Goal: Check status: Check status

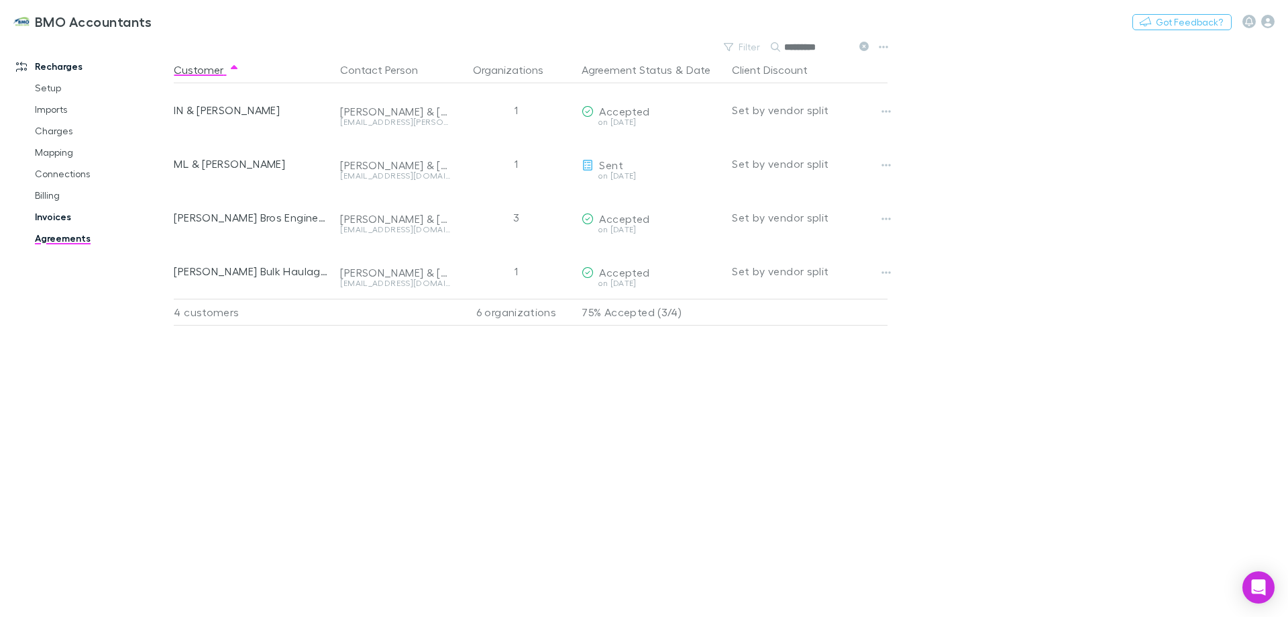
click at [56, 215] on link "Invoices" at bounding box center [101, 216] width 160 height 21
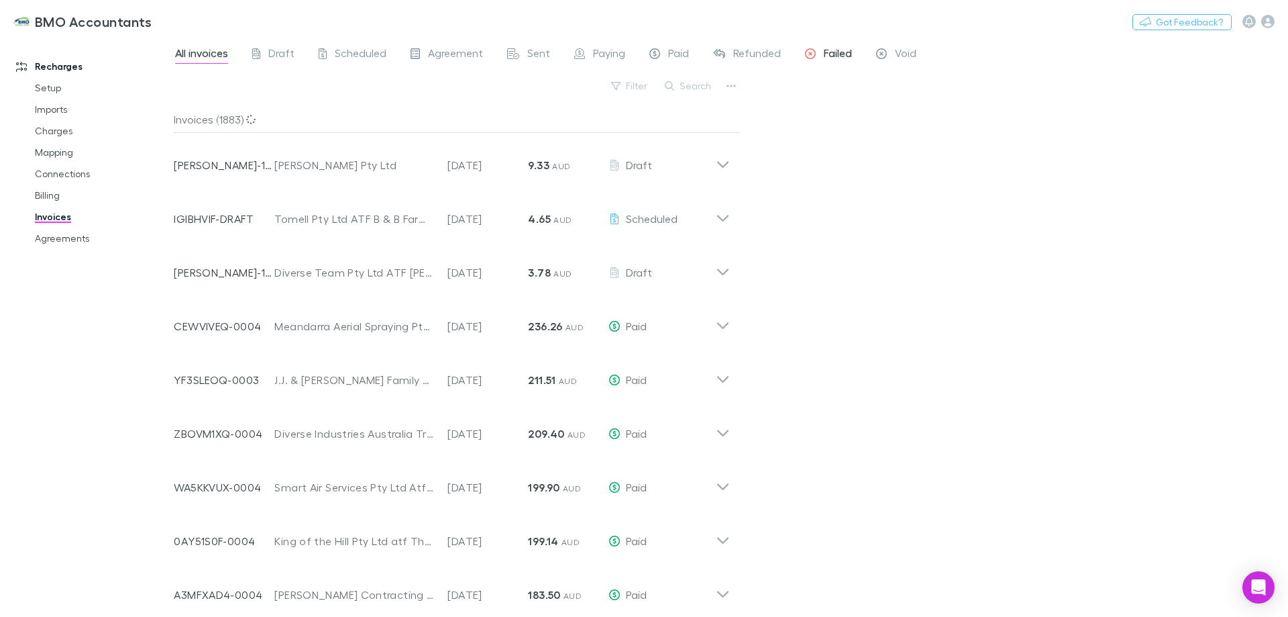
click at [837, 52] on span "Failed" at bounding box center [838, 54] width 28 height 17
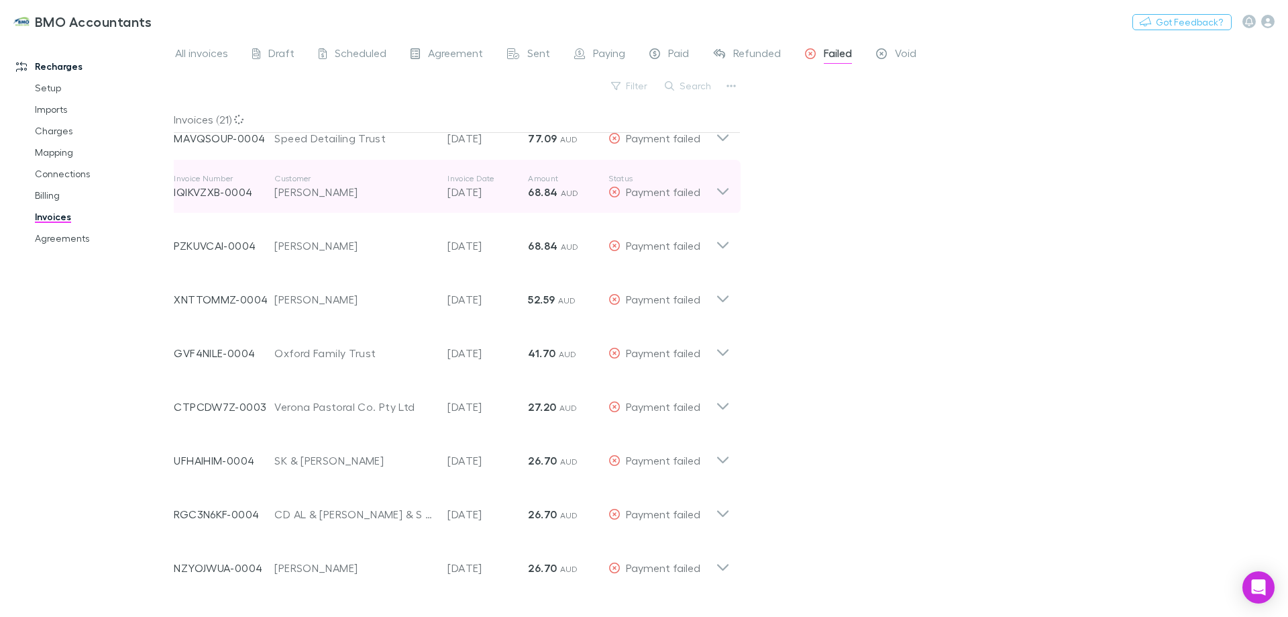
scroll to position [201, 0]
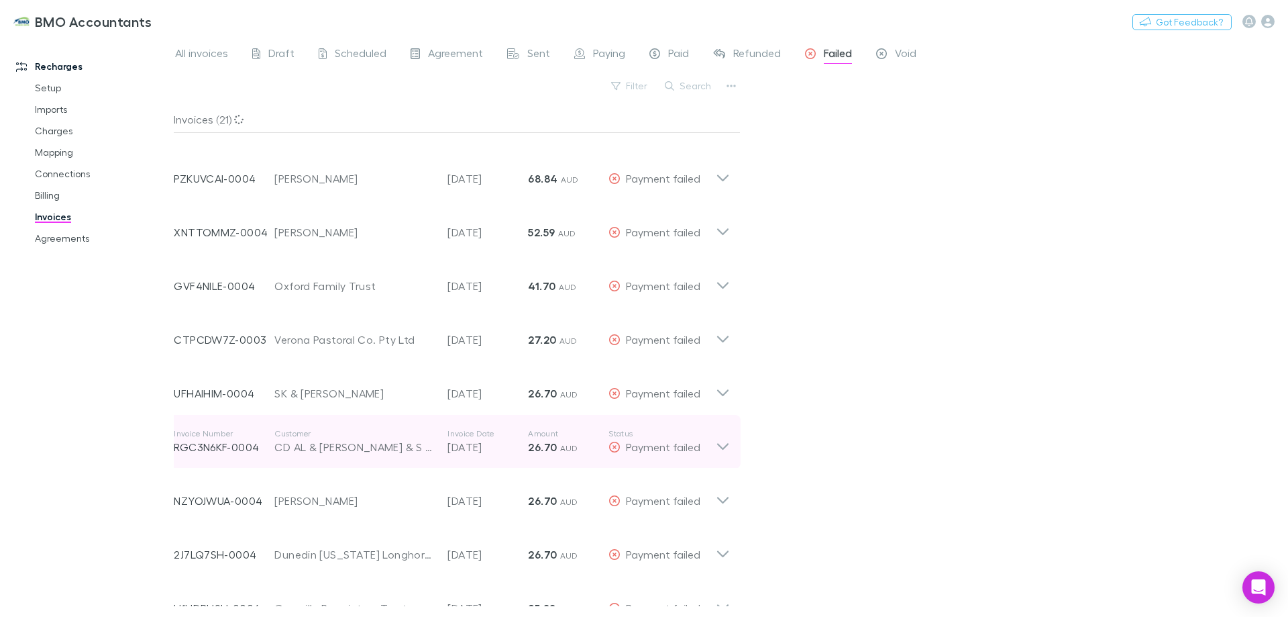
click at [727, 445] on icon at bounding box center [722, 446] width 11 height 7
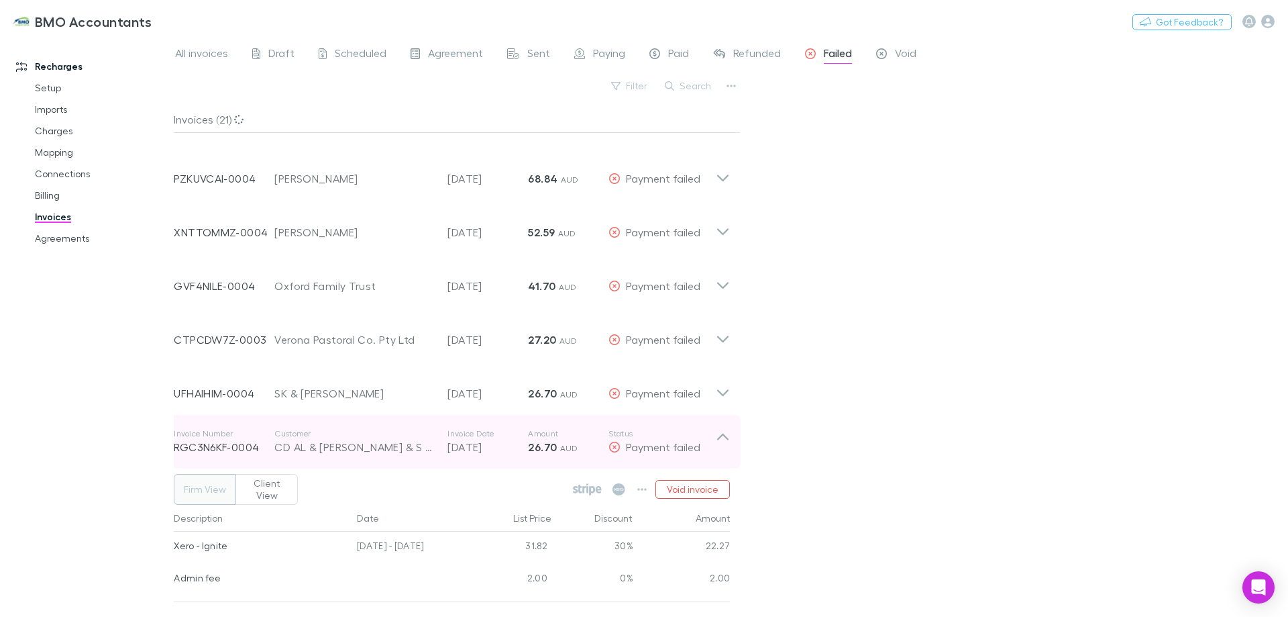
click at [724, 433] on icon at bounding box center [723, 441] width 14 height 27
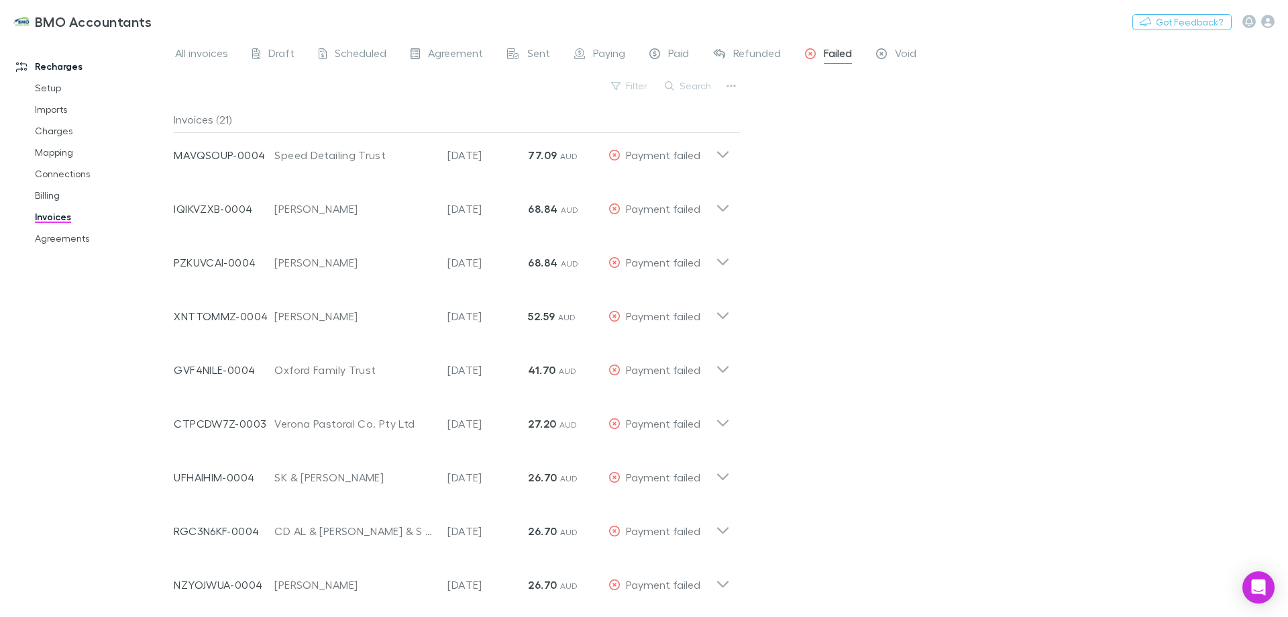
scroll to position [0, 0]
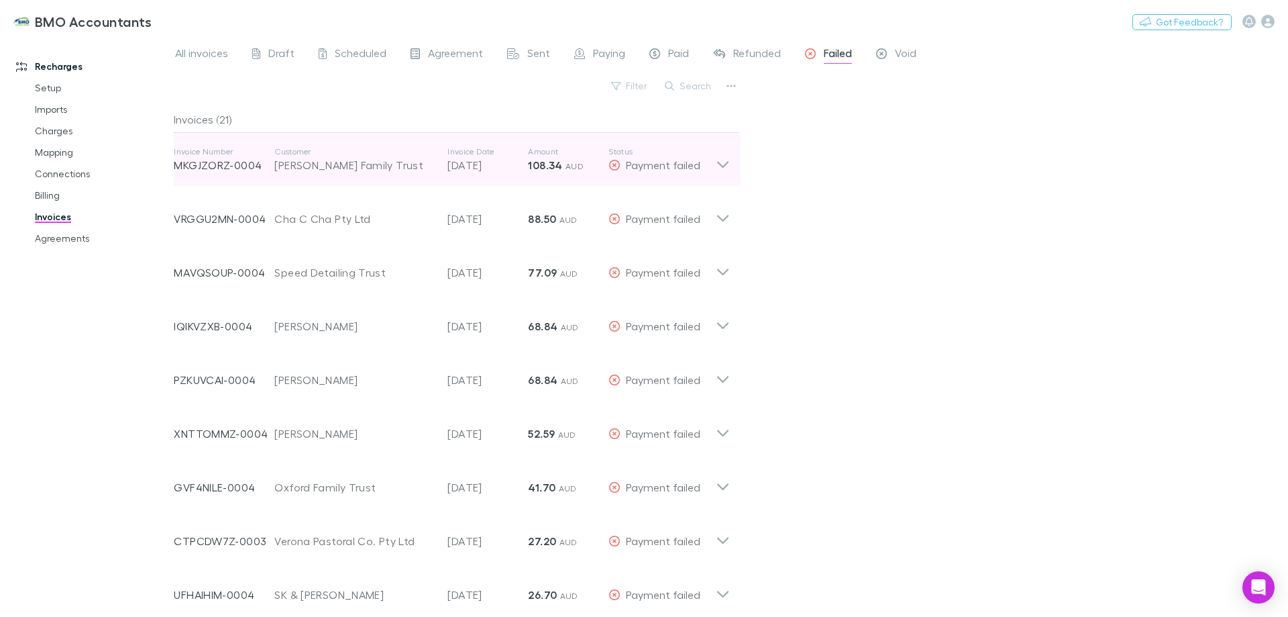
click at [725, 160] on icon at bounding box center [723, 159] width 14 height 27
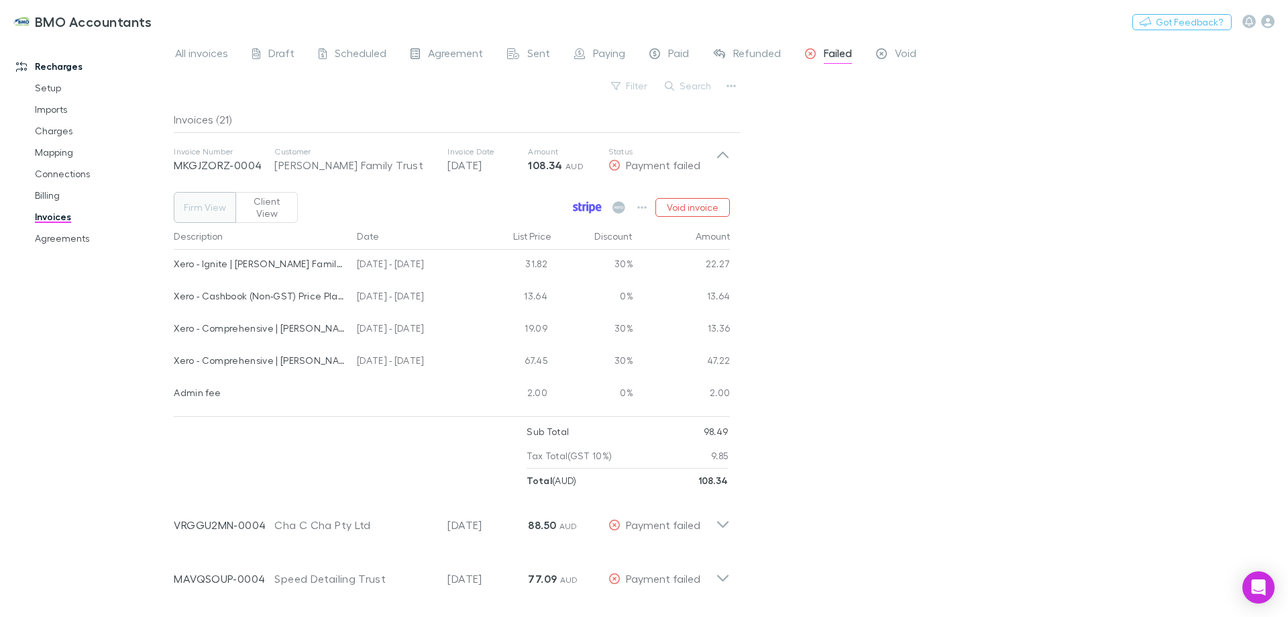
click at [582, 201] on icon at bounding box center [587, 207] width 29 height 12
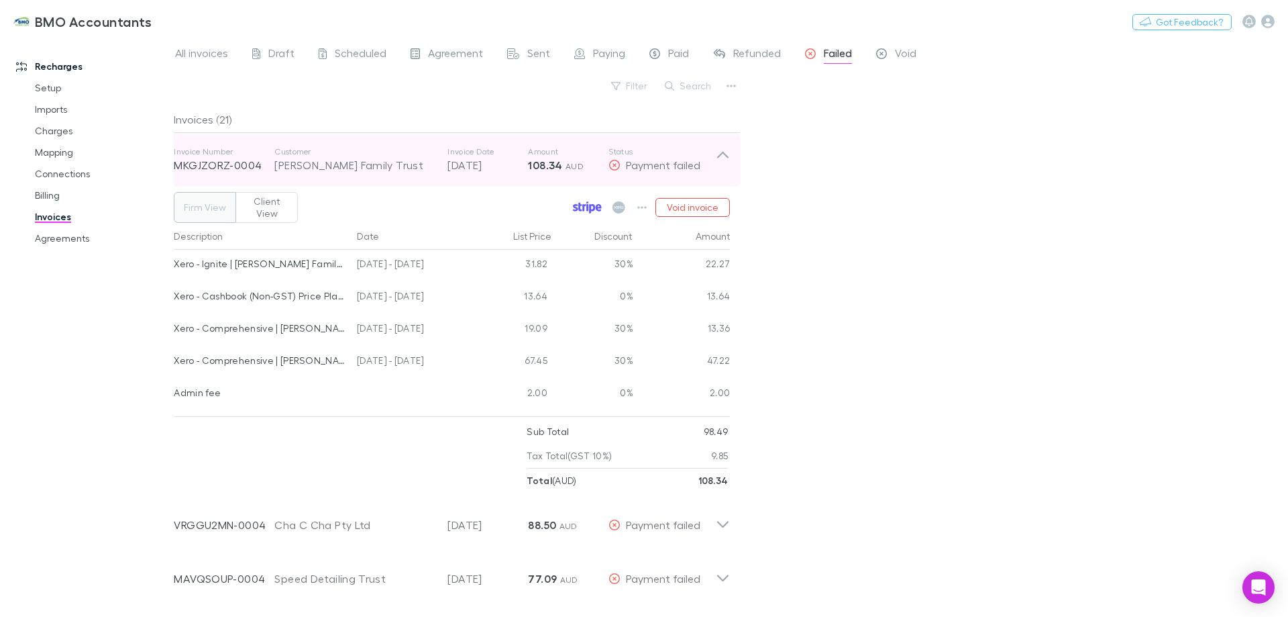
click at [727, 153] on icon at bounding box center [723, 159] width 14 height 27
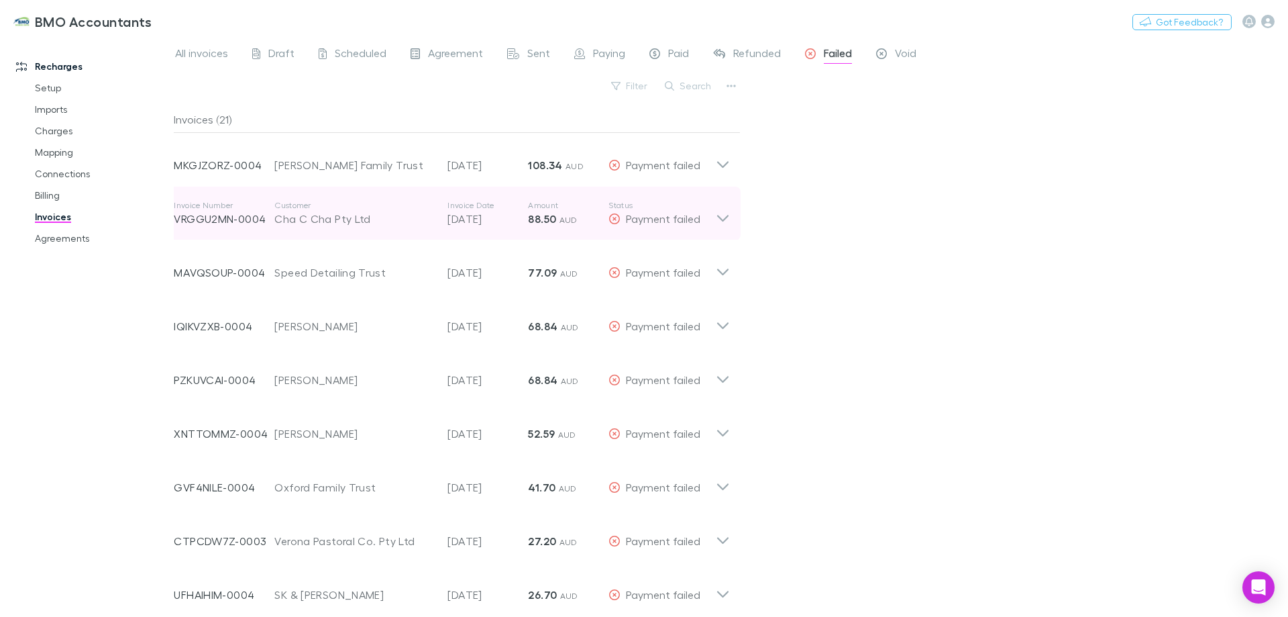
click at [725, 217] on icon at bounding box center [723, 213] width 14 height 27
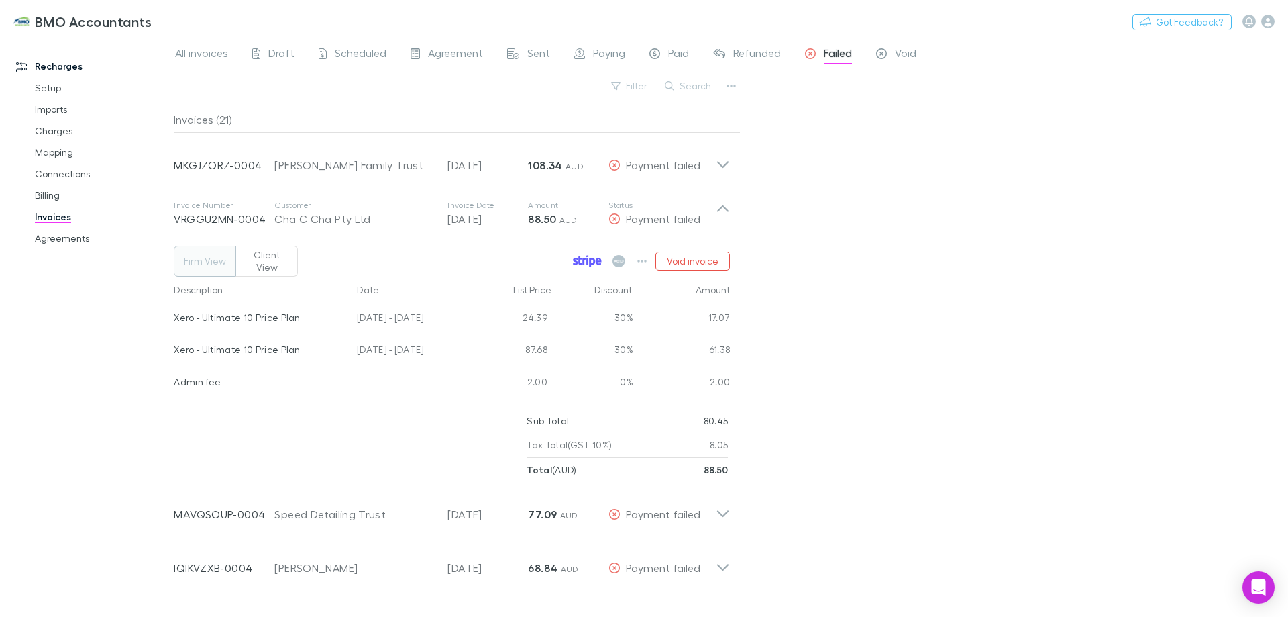
click at [581, 256] on icon at bounding box center [580, 260] width 3 height 9
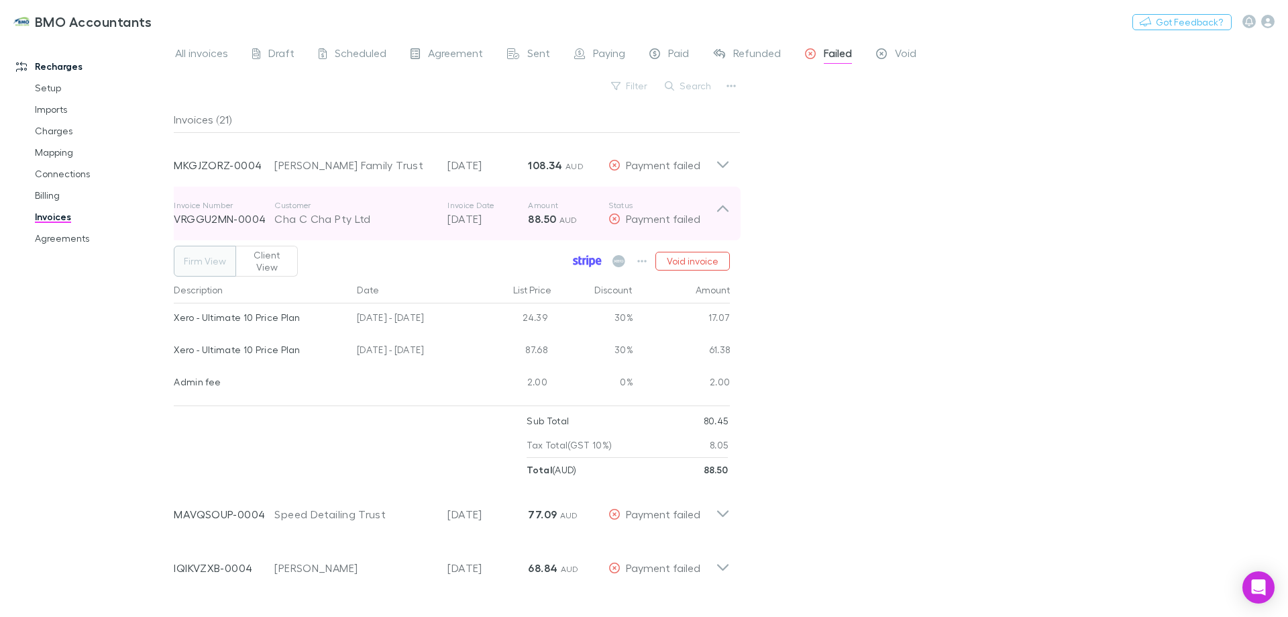
click at [725, 208] on icon at bounding box center [722, 208] width 11 height 7
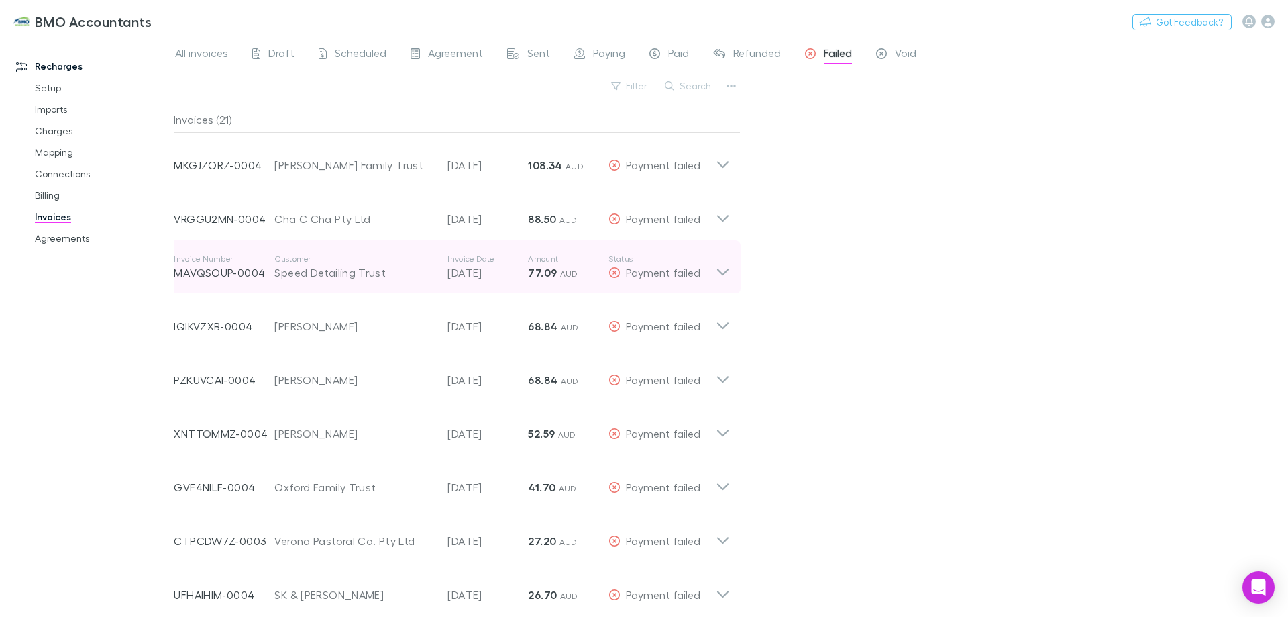
click at [726, 270] on icon at bounding box center [723, 267] width 14 height 27
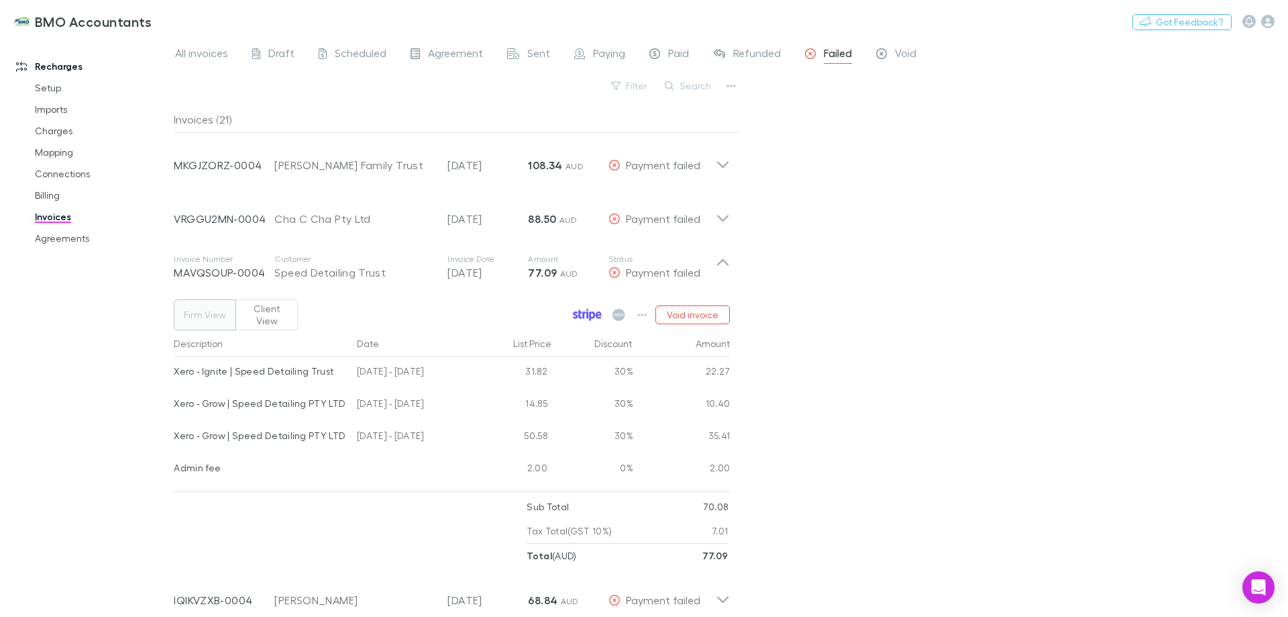
click at [590, 309] on icon at bounding box center [587, 315] width 29 height 12
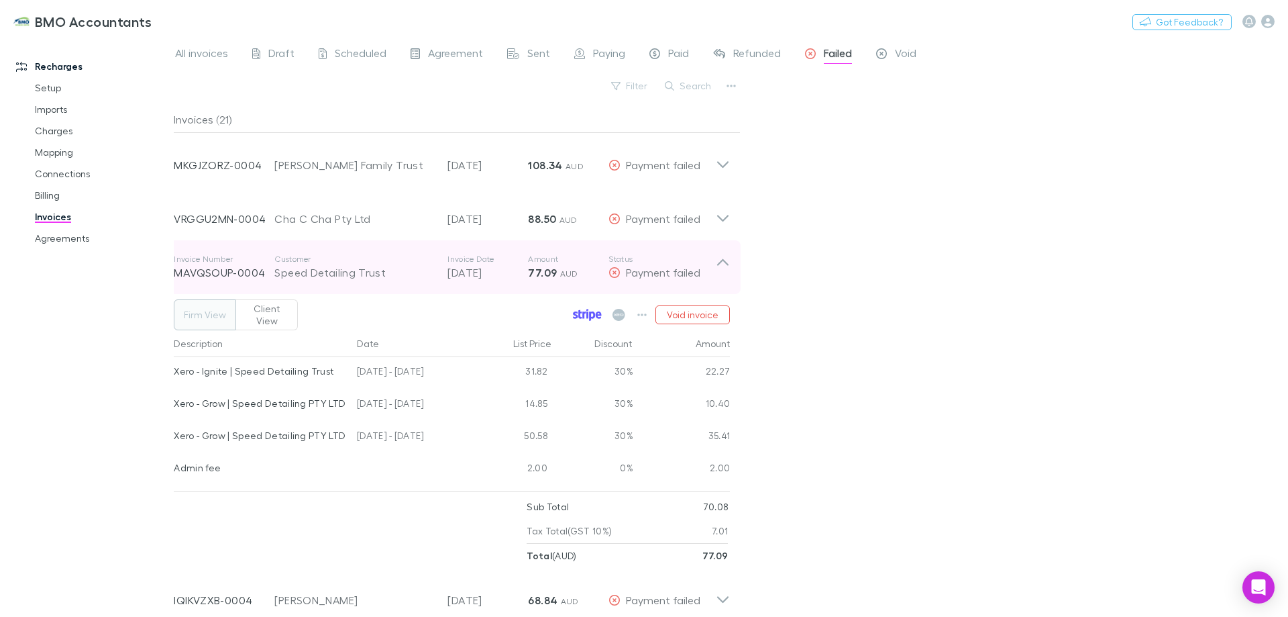
click at [726, 262] on icon at bounding box center [722, 262] width 11 height 7
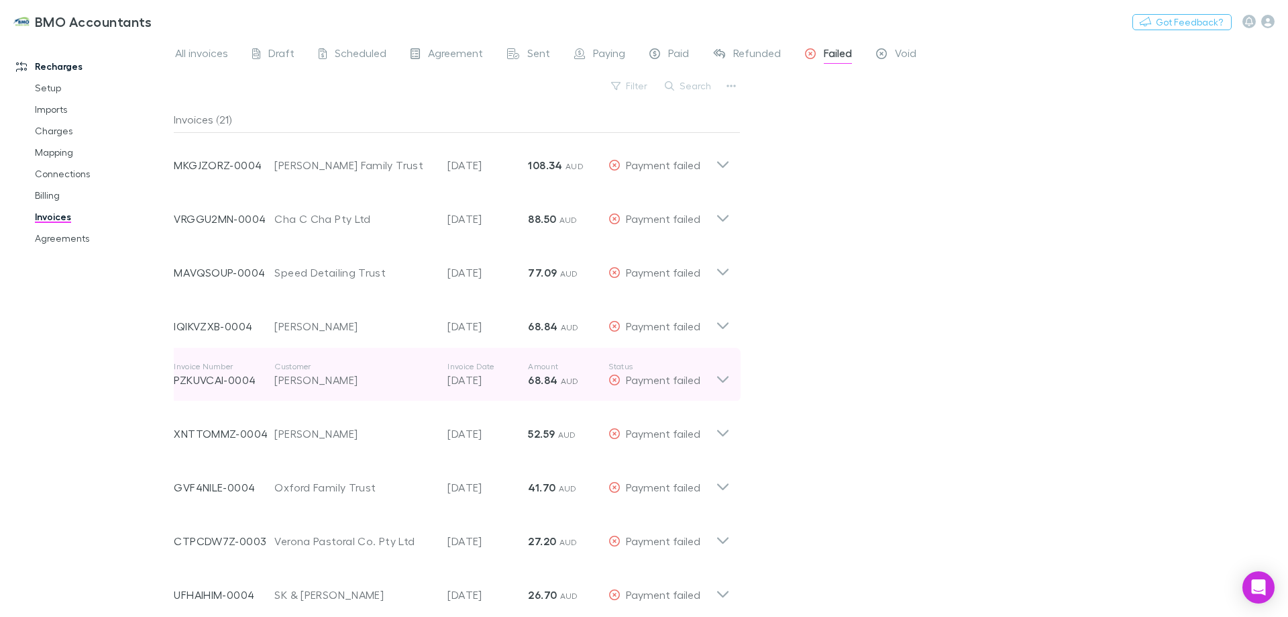
click at [725, 378] on icon at bounding box center [723, 374] width 14 height 27
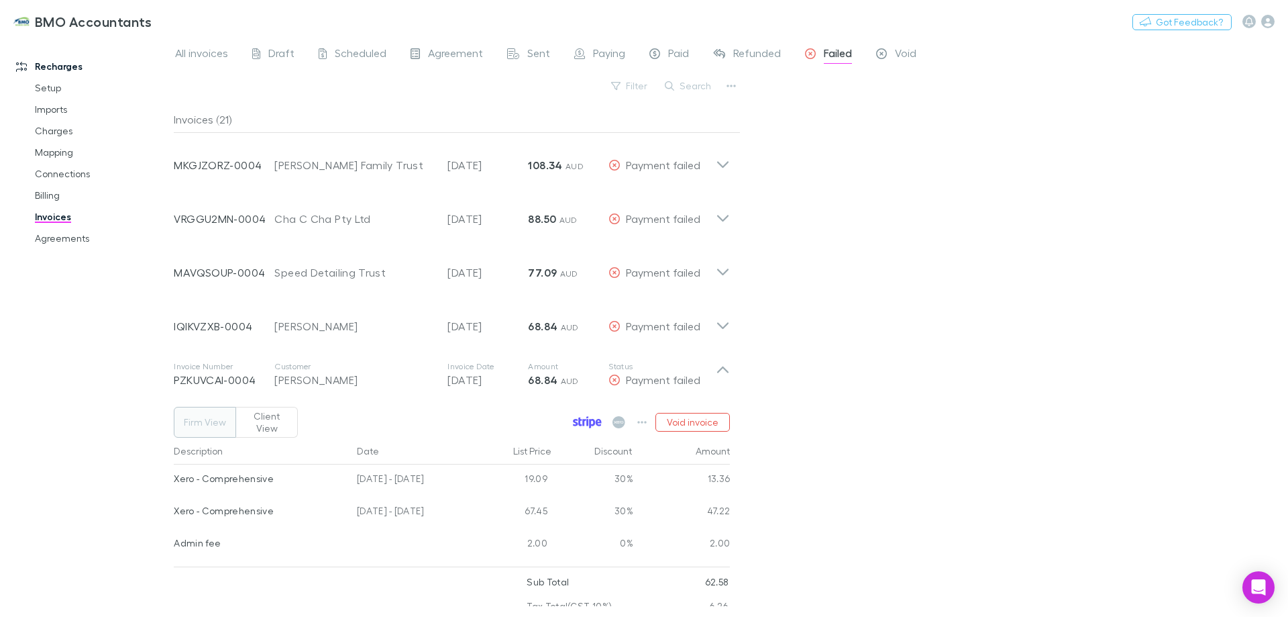
click at [588, 416] on icon at bounding box center [587, 422] width 29 height 12
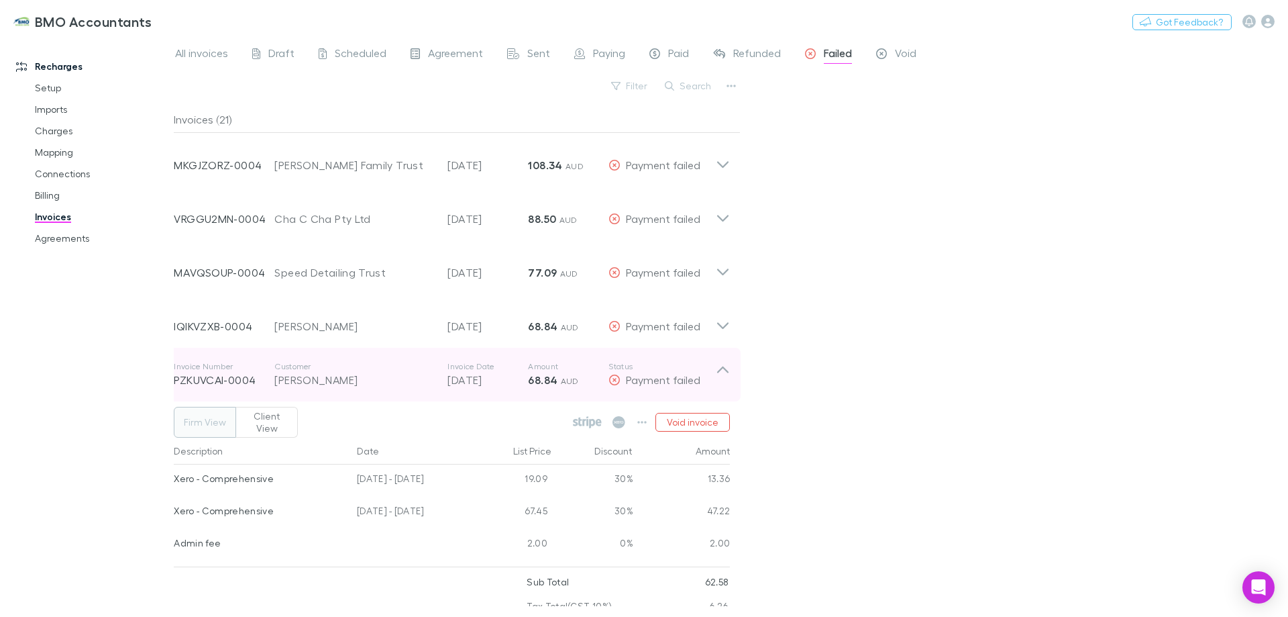
click at [729, 367] on icon at bounding box center [723, 374] width 14 height 27
